Goal: Find specific page/section: Find specific page/section

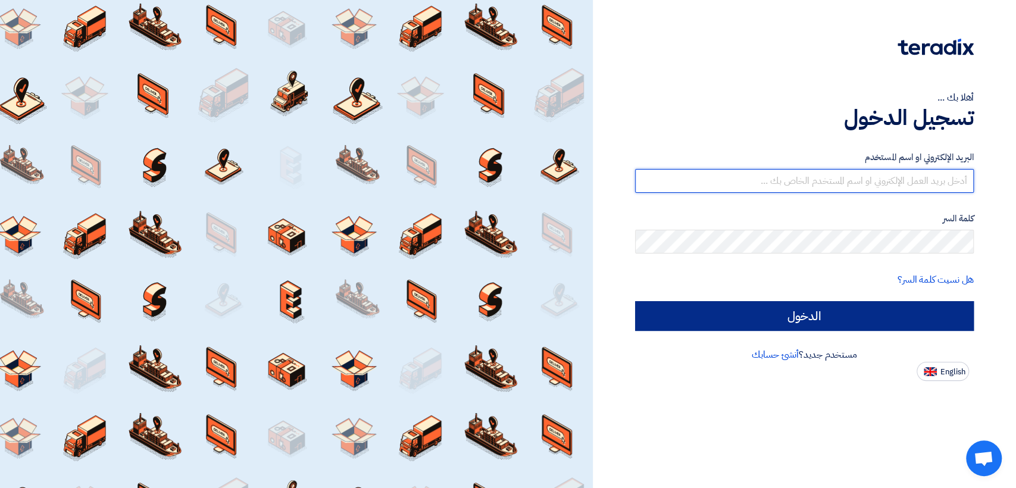
type input "[EMAIL_ADDRESS][DOMAIN_NAME]"
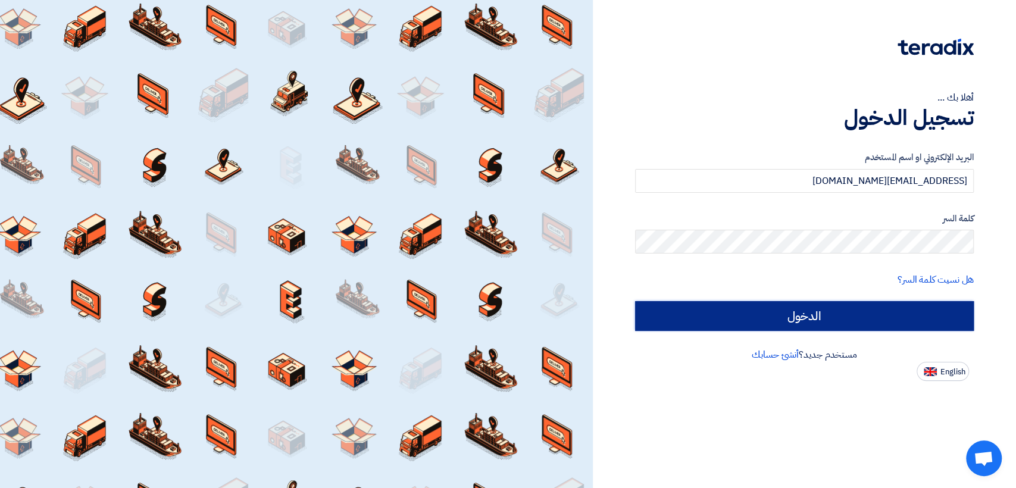
click at [649, 305] on input "الدخول" at bounding box center [804, 316] width 339 height 30
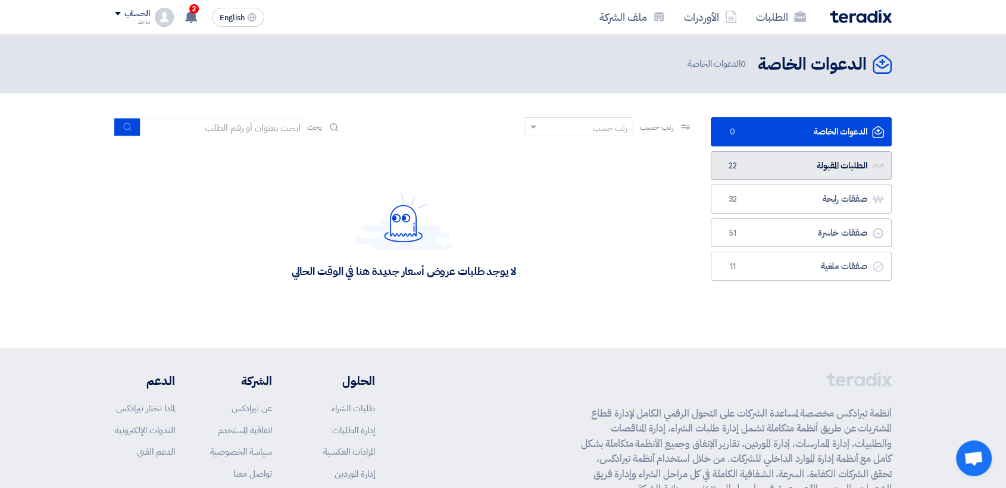
click at [727, 163] on span "22" at bounding box center [733, 166] width 14 height 12
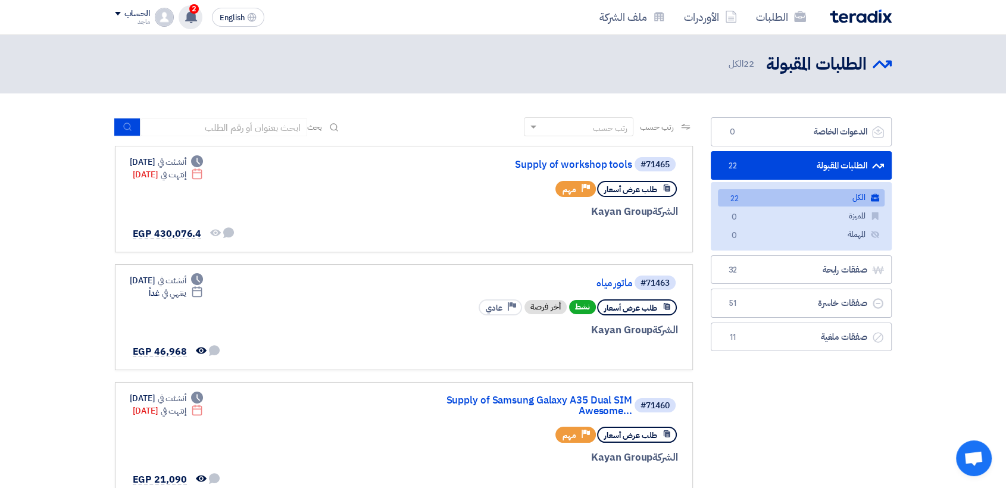
click at [194, 11] on span "2" at bounding box center [194, 9] width 10 height 10
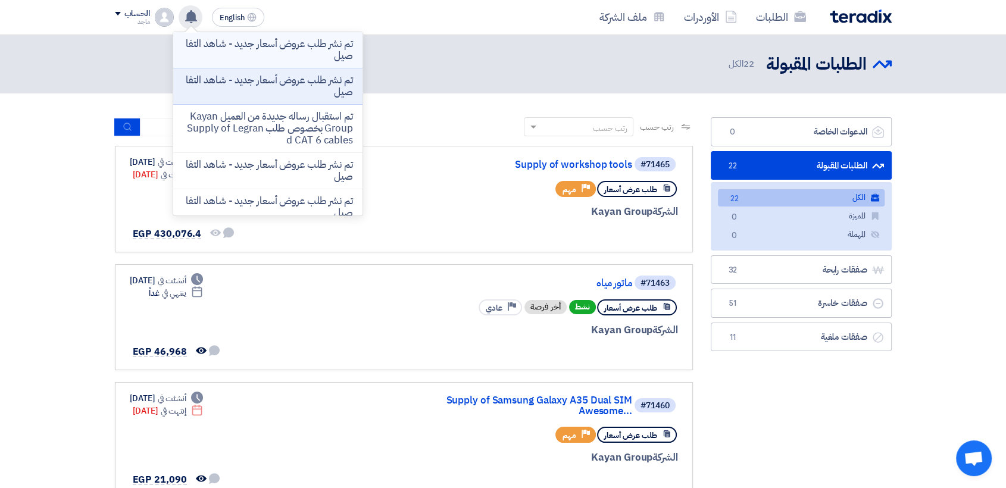
click at [220, 47] on p "تم نشر طلب عروض أسعار جديد - شاهد التفاصيل" at bounding box center [268, 50] width 170 height 24
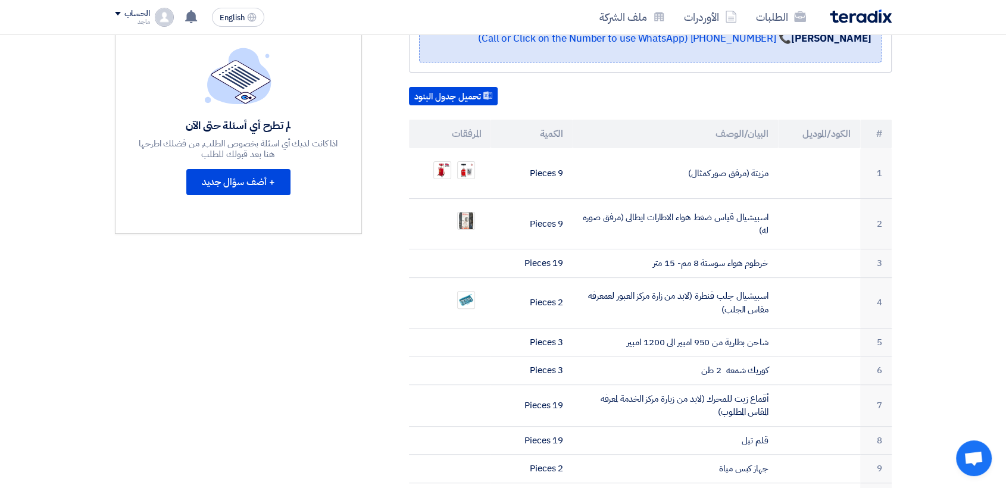
scroll to position [14, 0]
